Goal: Information Seeking & Learning: Learn about a topic

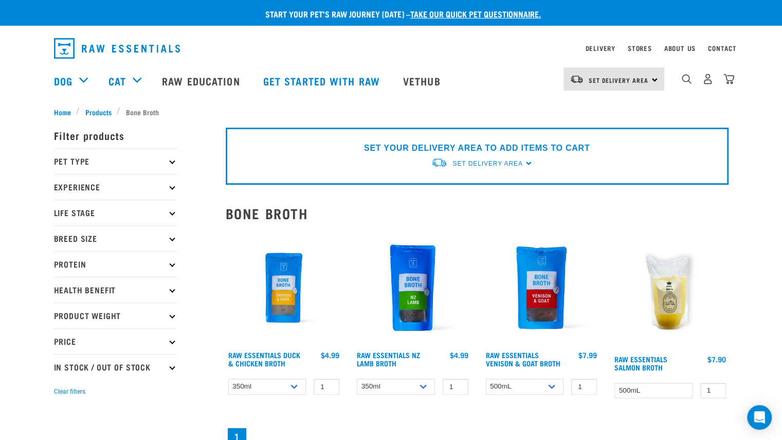
click at [273, 303] on img at bounding box center [284, 287] width 117 height 117
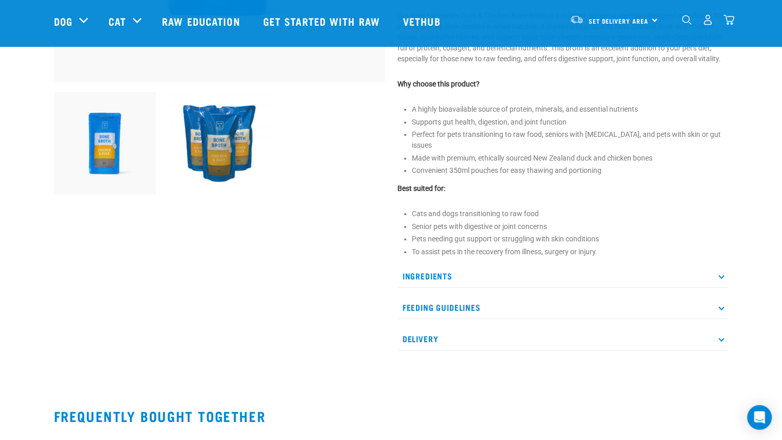
scroll to position [328, 0]
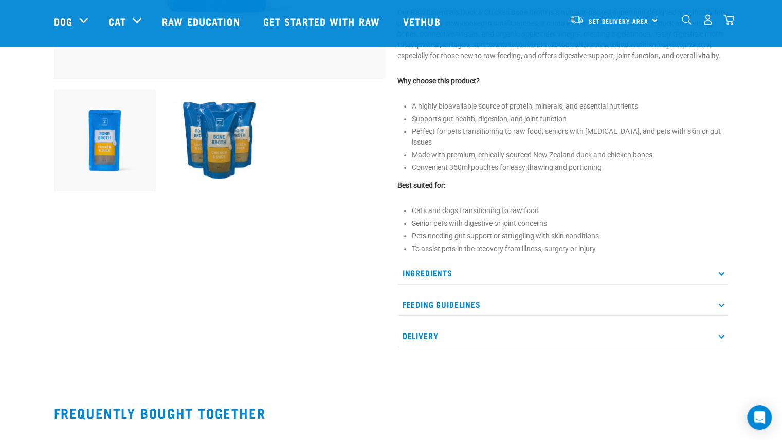
click at [403, 261] on p "Ingredients" at bounding box center [563, 272] width 331 height 23
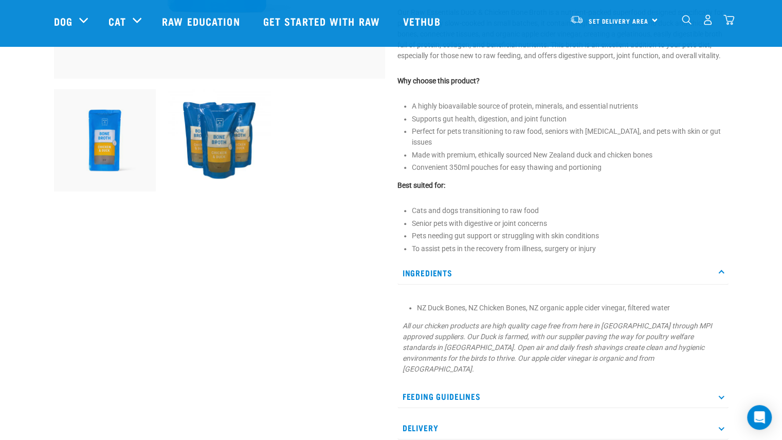
click at [413, 268] on p "Ingredients" at bounding box center [563, 272] width 331 height 23
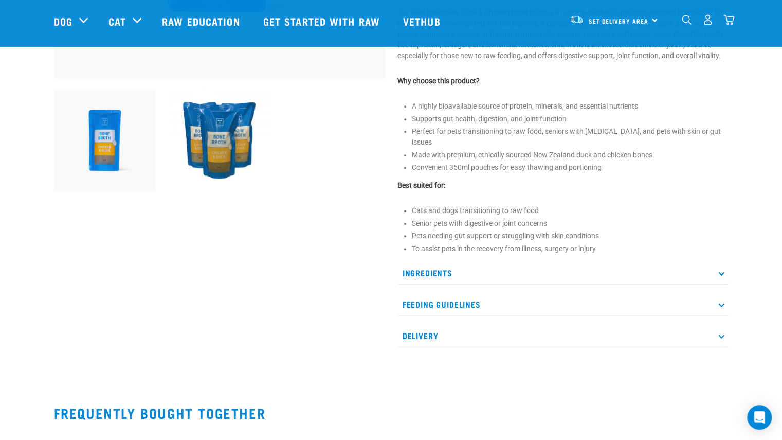
click at [413, 294] on p "Feeding Guidelines" at bounding box center [563, 304] width 331 height 23
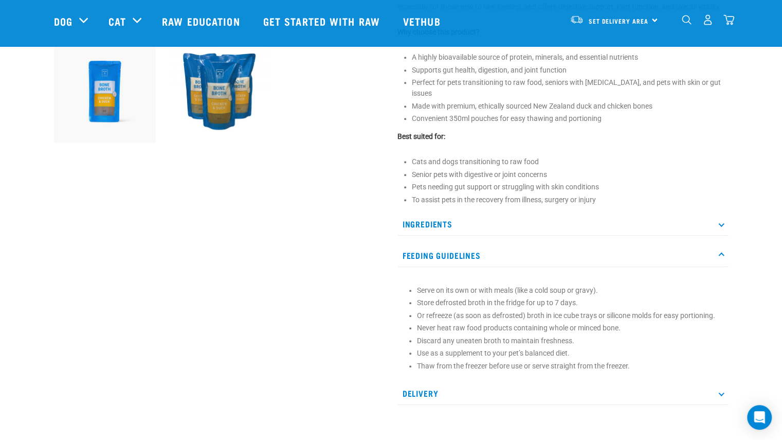
scroll to position [377, 0]
click at [418, 243] on p "Feeding Guidelines" at bounding box center [563, 254] width 331 height 23
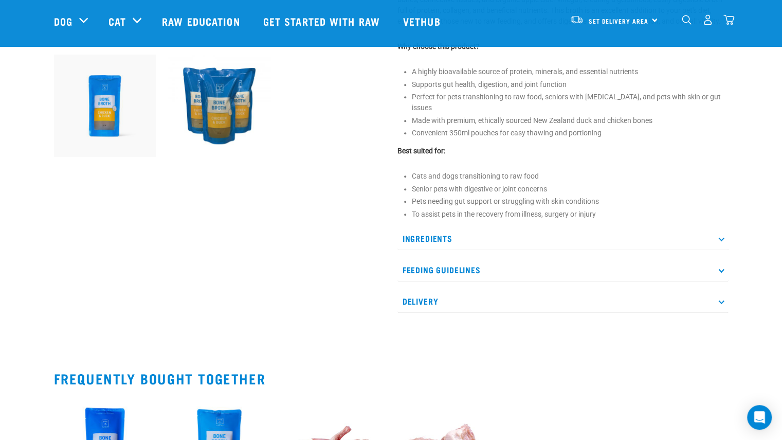
scroll to position [0, 0]
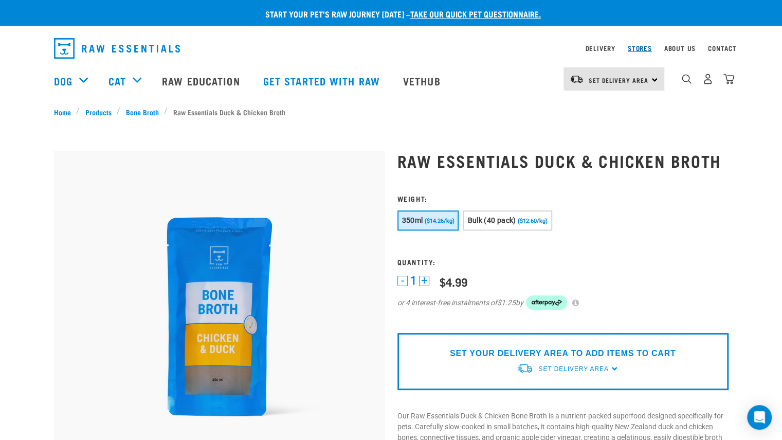
click at [646, 50] on link "Stores" at bounding box center [640, 48] width 24 height 4
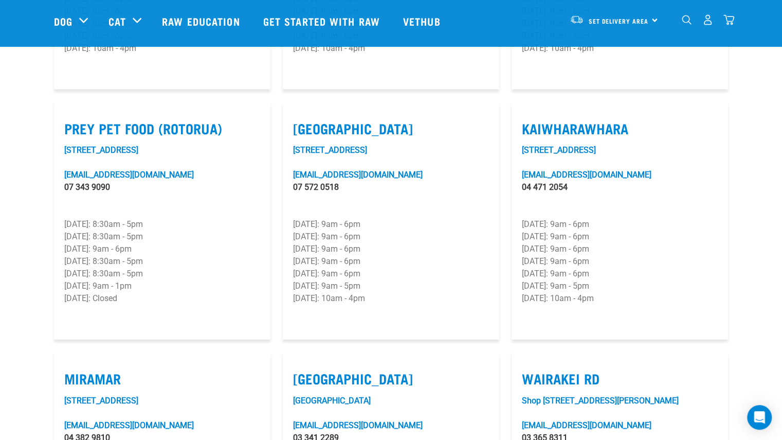
scroll to position [1264, 0]
click at [589, 145] on link "Unit 6F, 33 Kaiwharawhara Road" at bounding box center [559, 150] width 74 height 10
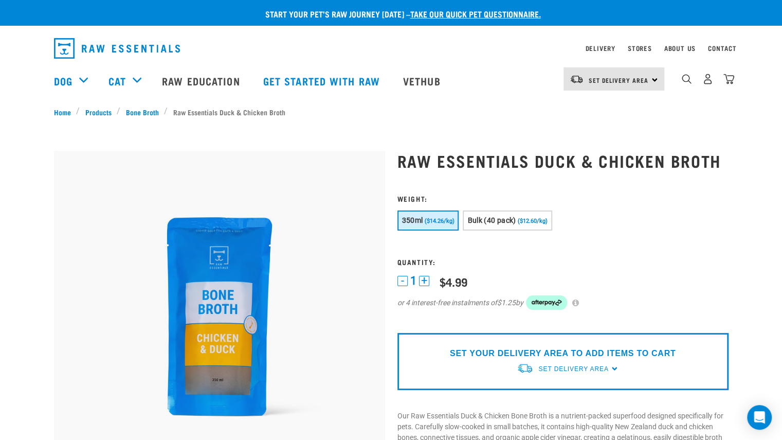
click at [613, 366] on div "SET YOUR DELIVERY AREA TO ADD ITEMS TO CART Set Delivery Area North Island Sout…" at bounding box center [563, 361] width 331 height 57
click at [586, 366] on span "Set Delivery Area" at bounding box center [573, 368] width 70 height 7
click at [543, 390] on link "[GEOGRAPHIC_DATA]" at bounding box center [568, 392] width 102 height 17
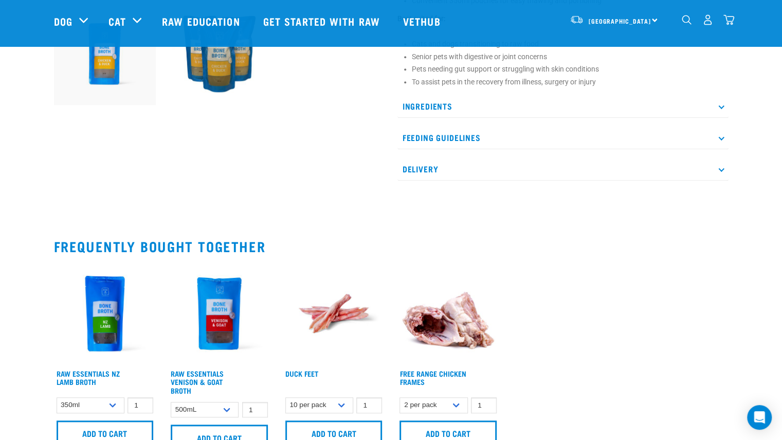
scroll to position [415, 0]
click at [721, 165] on icon at bounding box center [721, 168] width 6 height 6
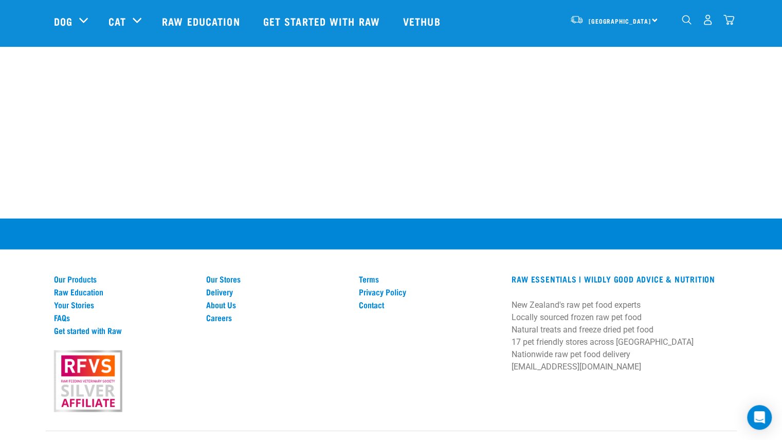
scroll to position [1311, 0]
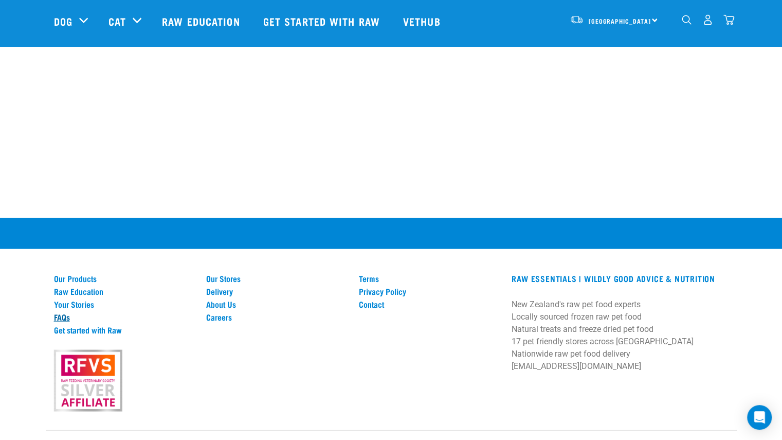
click at [59, 312] on link "FAQs" at bounding box center [124, 316] width 140 height 9
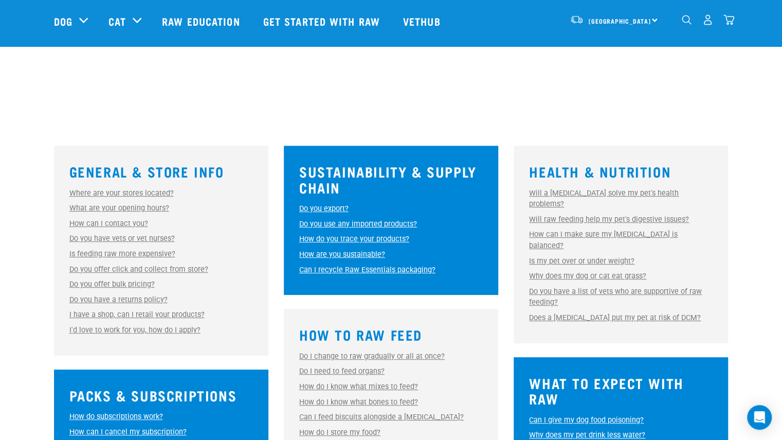
scroll to position [203, 0]
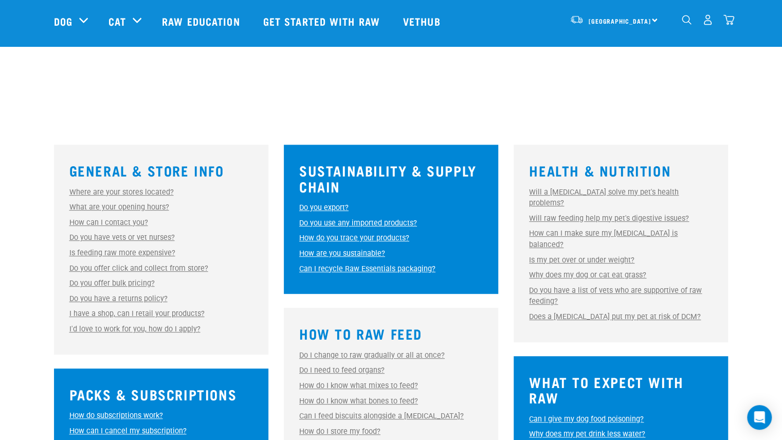
click at [95, 265] on link "Do you offer click and collect from store?" at bounding box center [138, 268] width 139 height 9
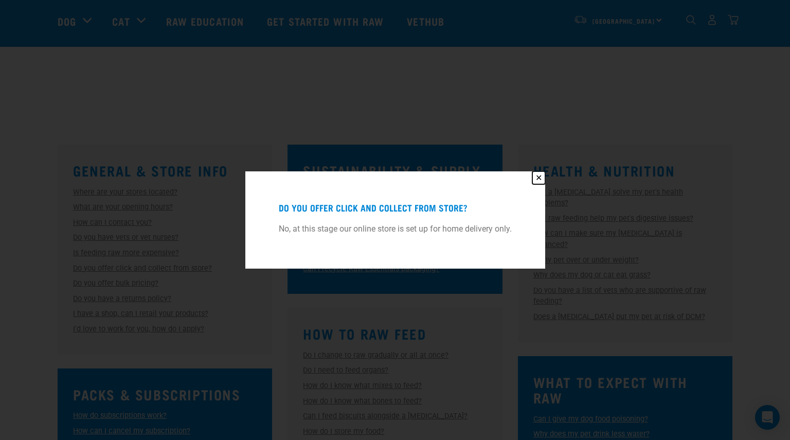
click at [540, 175] on button "✕" at bounding box center [538, 177] width 13 height 13
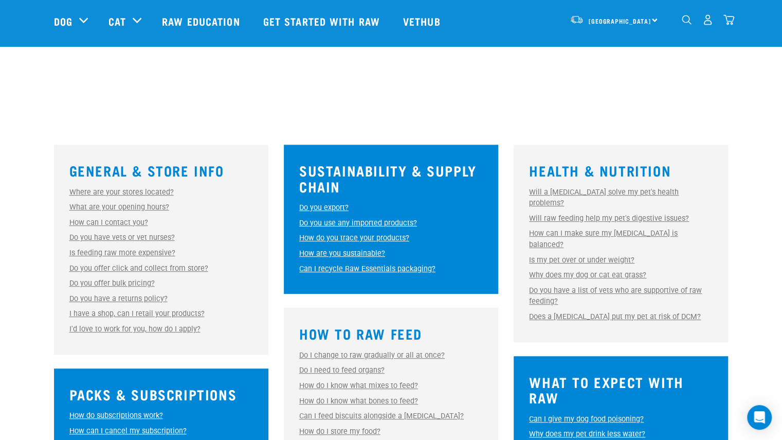
click at [81, 190] on link "Where are your stores located?" at bounding box center [121, 192] width 104 height 9
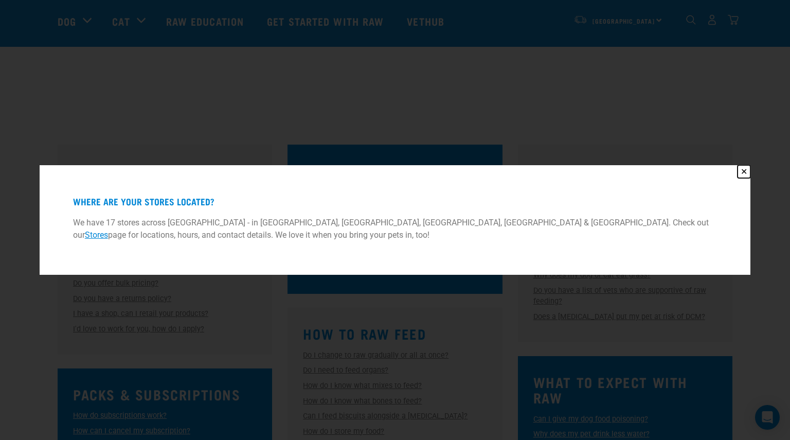
click at [743, 168] on button "✕" at bounding box center [744, 171] width 13 height 13
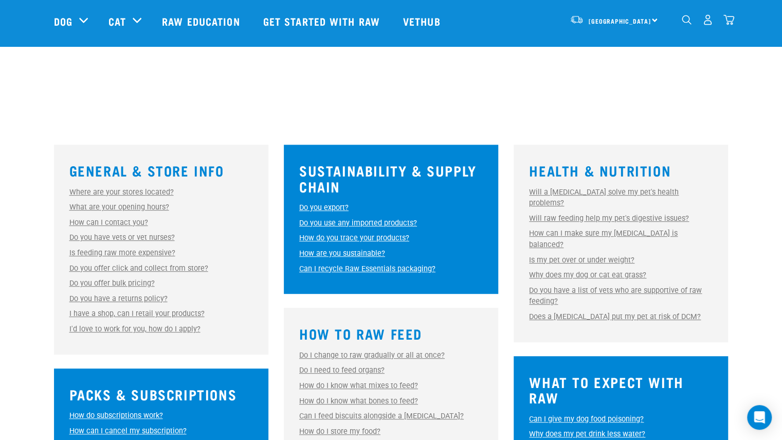
click at [73, 218] on link "How can I contact you?" at bounding box center [108, 222] width 79 height 9
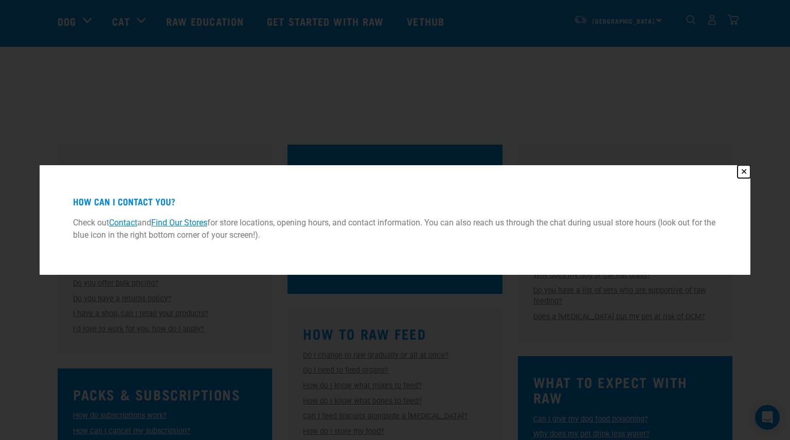
click at [745, 169] on button "✕" at bounding box center [744, 171] width 13 height 13
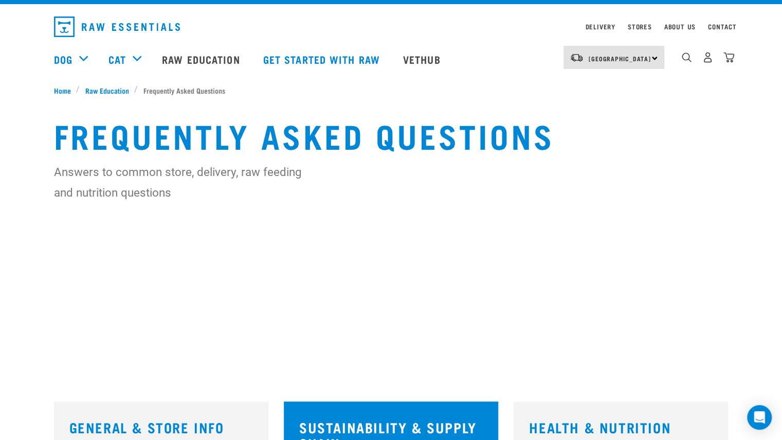
scroll to position [21, 0]
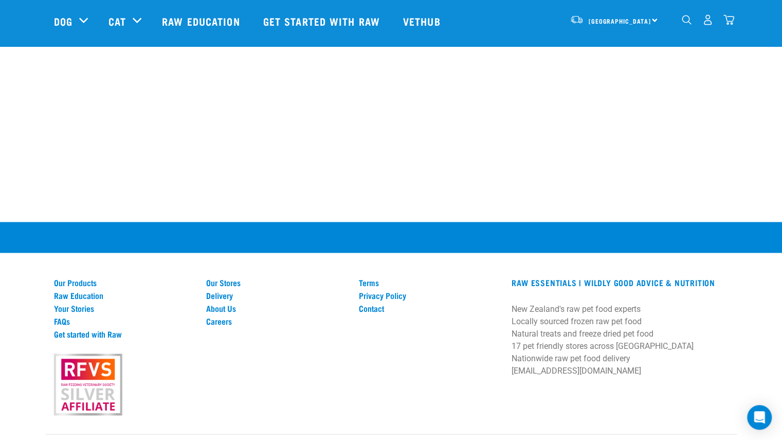
scroll to position [972, 0]
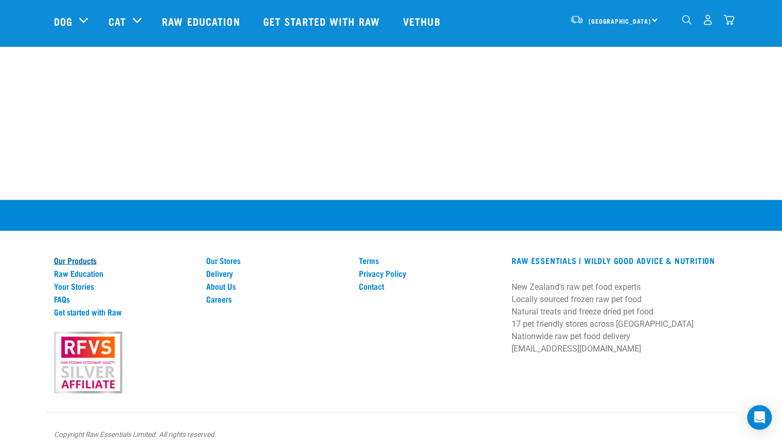
click at [77, 255] on link "Our Products" at bounding box center [124, 259] width 140 height 9
click at [79, 268] on link "Raw Education" at bounding box center [124, 272] width 140 height 9
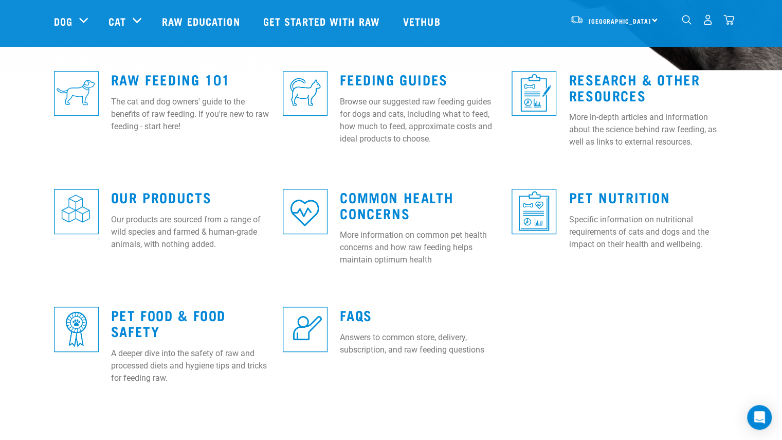
scroll to position [281, 0]
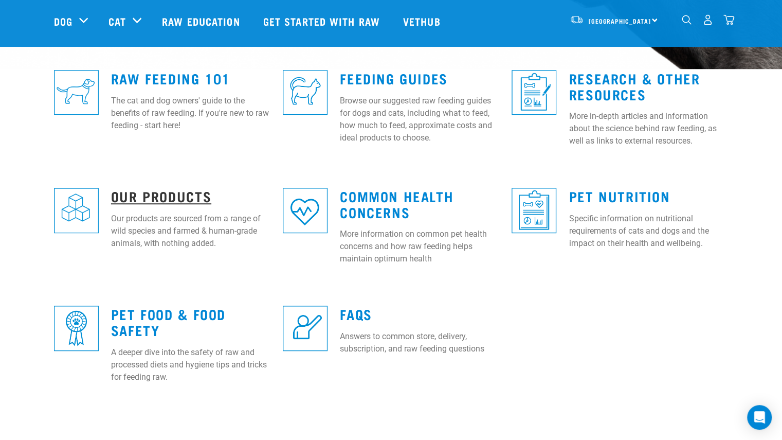
click at [143, 195] on link "Our Products" at bounding box center [161, 196] width 100 height 8
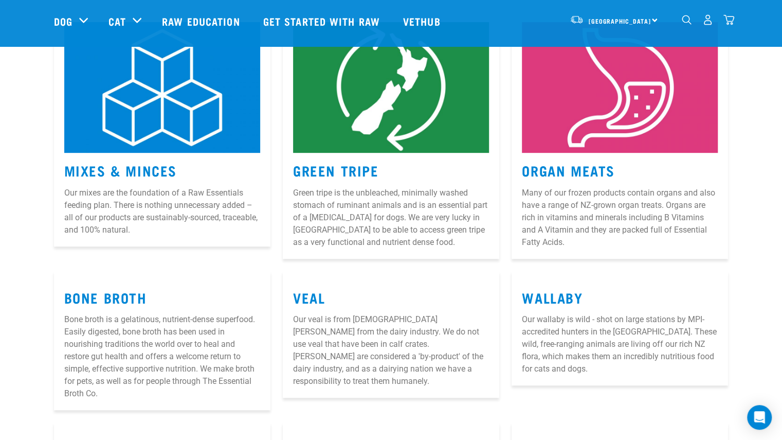
scroll to position [191, 0]
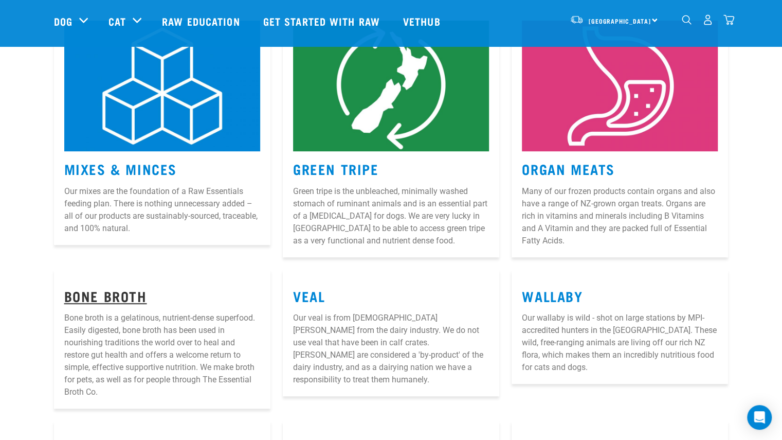
click at [101, 297] on link "Bone Broth" at bounding box center [105, 296] width 83 height 8
